Goal: Task Accomplishment & Management: Manage account settings

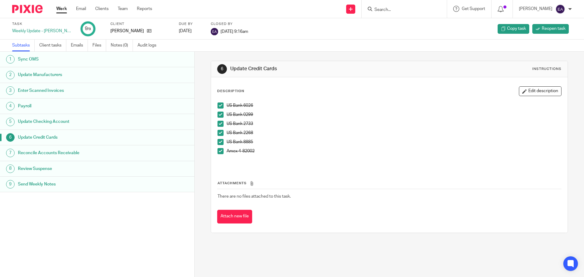
click at [46, 168] on h1 "Review Suspense" at bounding box center [75, 168] width 114 height 9
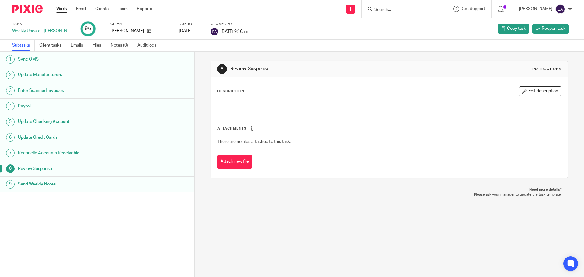
click at [48, 185] on h1 "Send Weekly Notes" at bounding box center [75, 184] width 114 height 9
drag, startPoint x: 269, startPoint y: 105, endPoint x: 251, endPoint y: 104, distance: 18.0
click at [251, 104] on p "Weekly Notes PW: bt29H9" at bounding box center [388, 105] width 343 height 6
copy p "bt29H9"
click at [47, 75] on h1 "Update Manufacturers" at bounding box center [75, 74] width 114 height 9
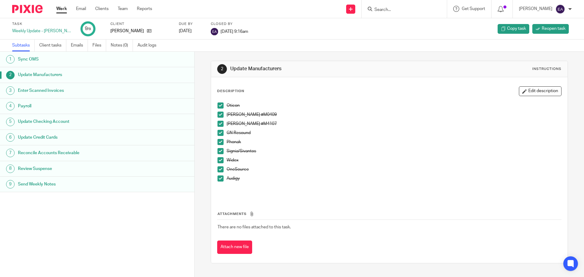
click at [402, 14] on div at bounding box center [403, 9] width 85 height 18
click at [402, 10] on input "Search" at bounding box center [401, 9] width 55 height 5
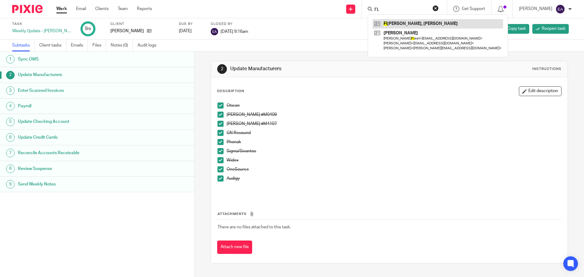
type input "FL"
click at [397, 25] on link at bounding box center [437, 23] width 130 height 9
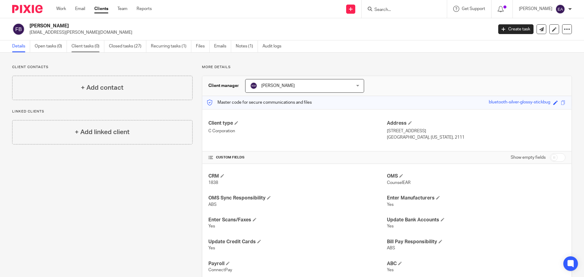
click at [92, 46] on link "Client tasks (0)" at bounding box center [87, 46] width 33 height 12
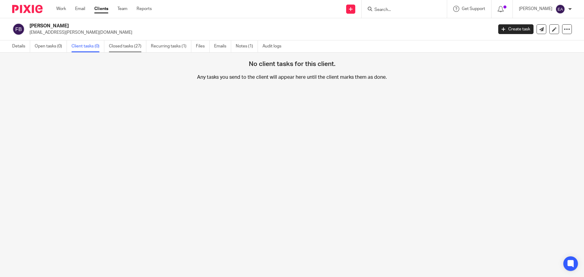
click at [127, 46] on link "Closed tasks (27)" at bounding box center [127, 46] width 37 height 12
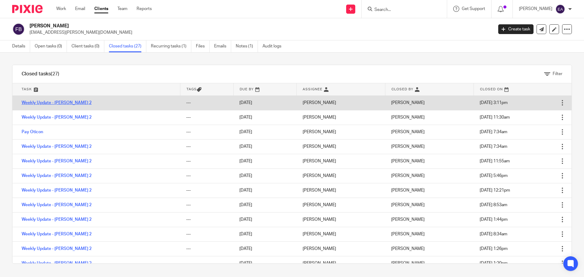
click at [53, 104] on link "Weekly Update - [PERSON_NAME] 2" at bounding box center [57, 103] width 70 height 4
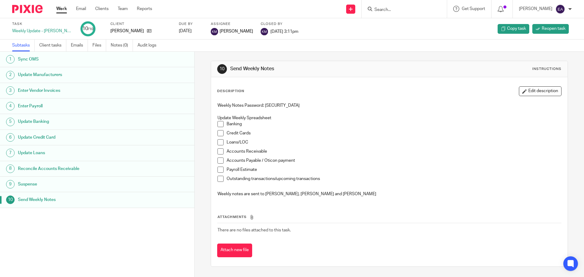
click at [51, 71] on h1 "Update Manufacturers" at bounding box center [75, 74] width 114 height 9
